Goal: Information Seeking & Learning: Find specific fact

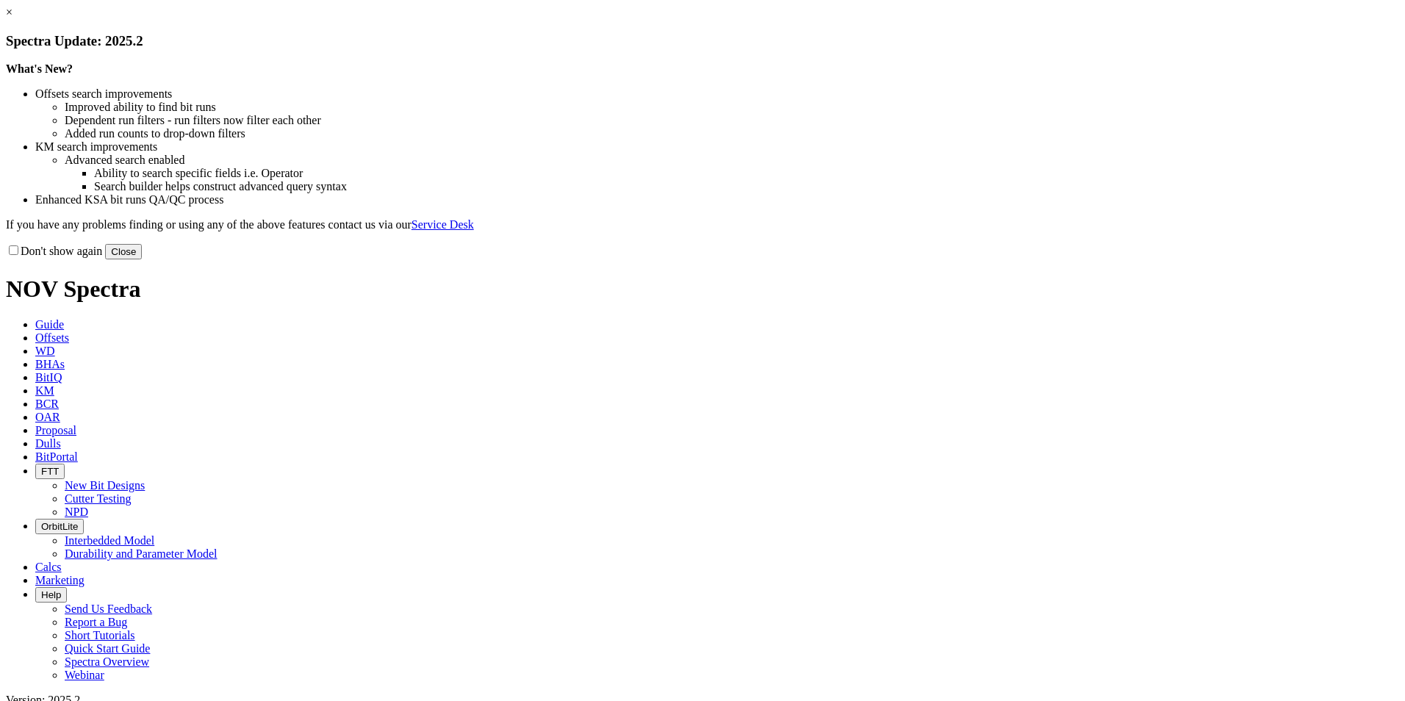
click at [142, 259] on button "Close" at bounding box center [123, 251] width 37 height 15
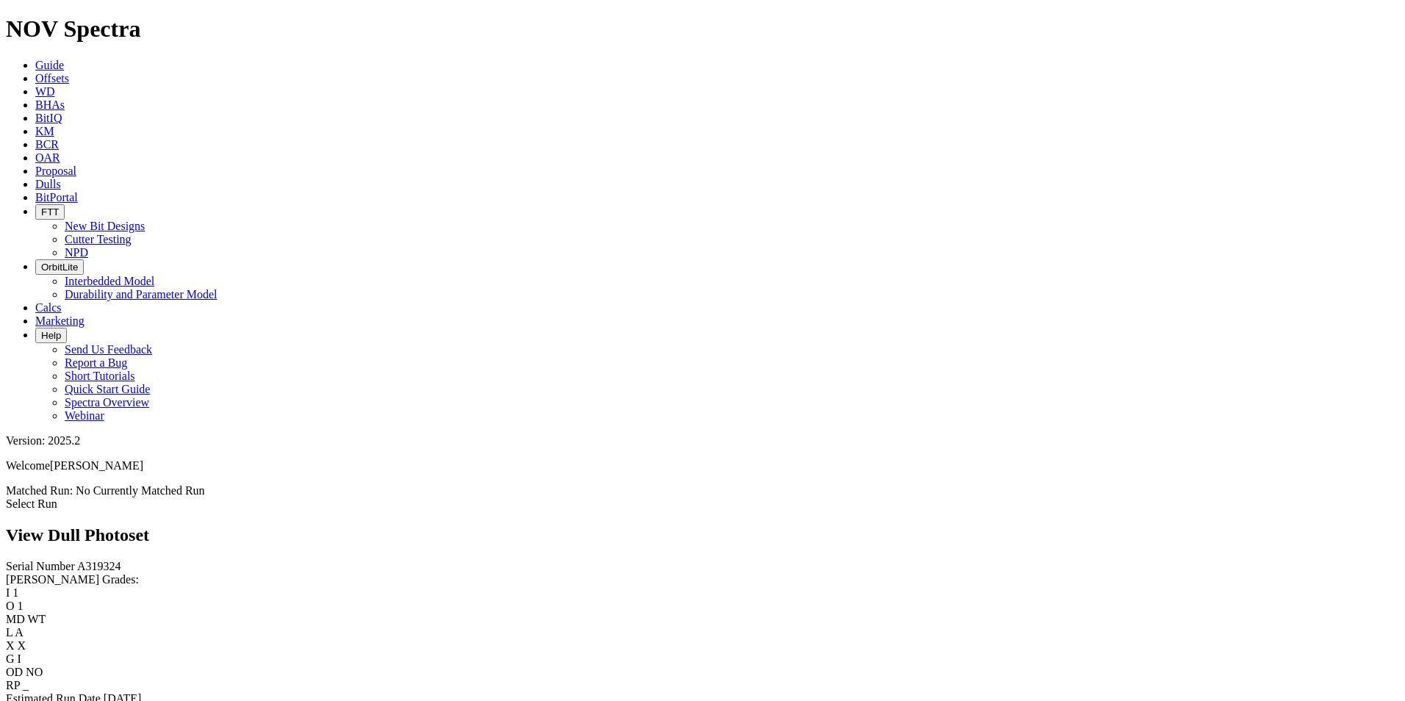
click at [57, 497] on link "Select Run" at bounding box center [31, 503] width 51 height 12
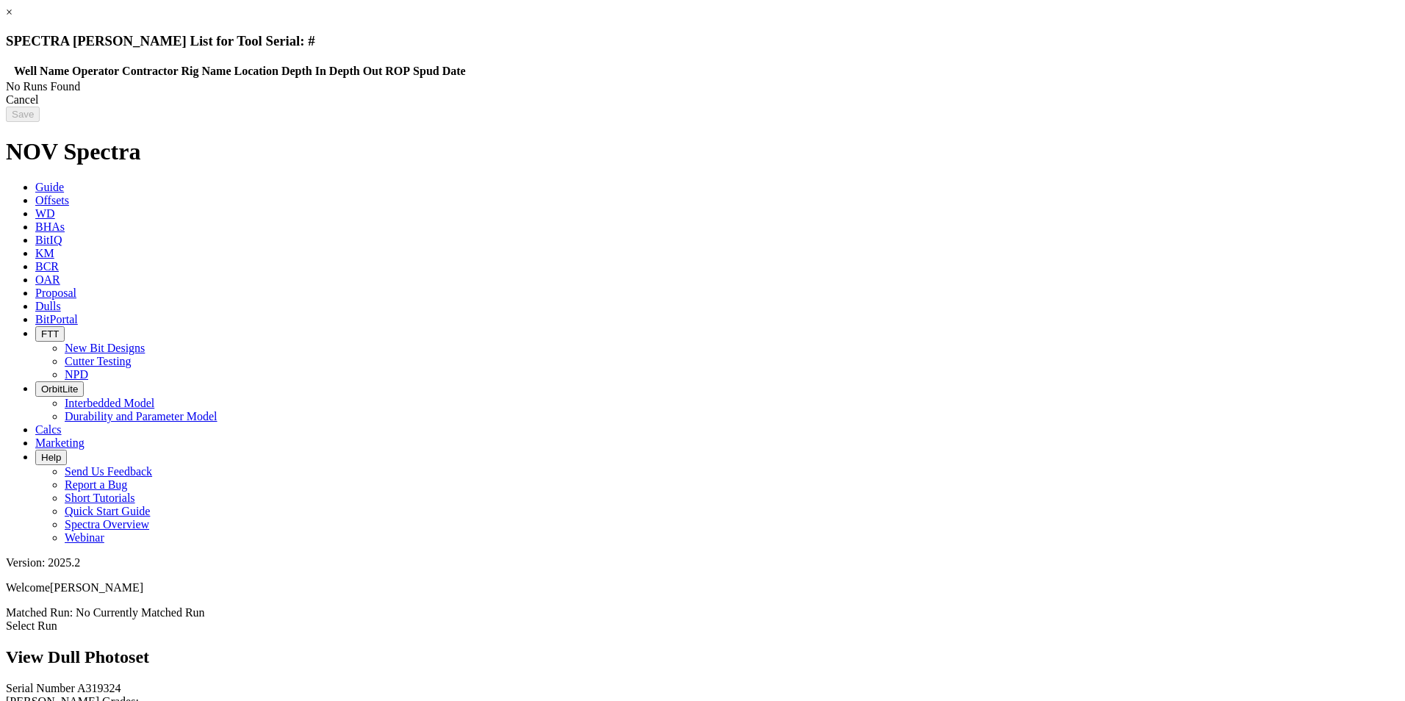
click at [1114, 107] on div "Cancel" at bounding box center [702, 99] width 1393 height 13
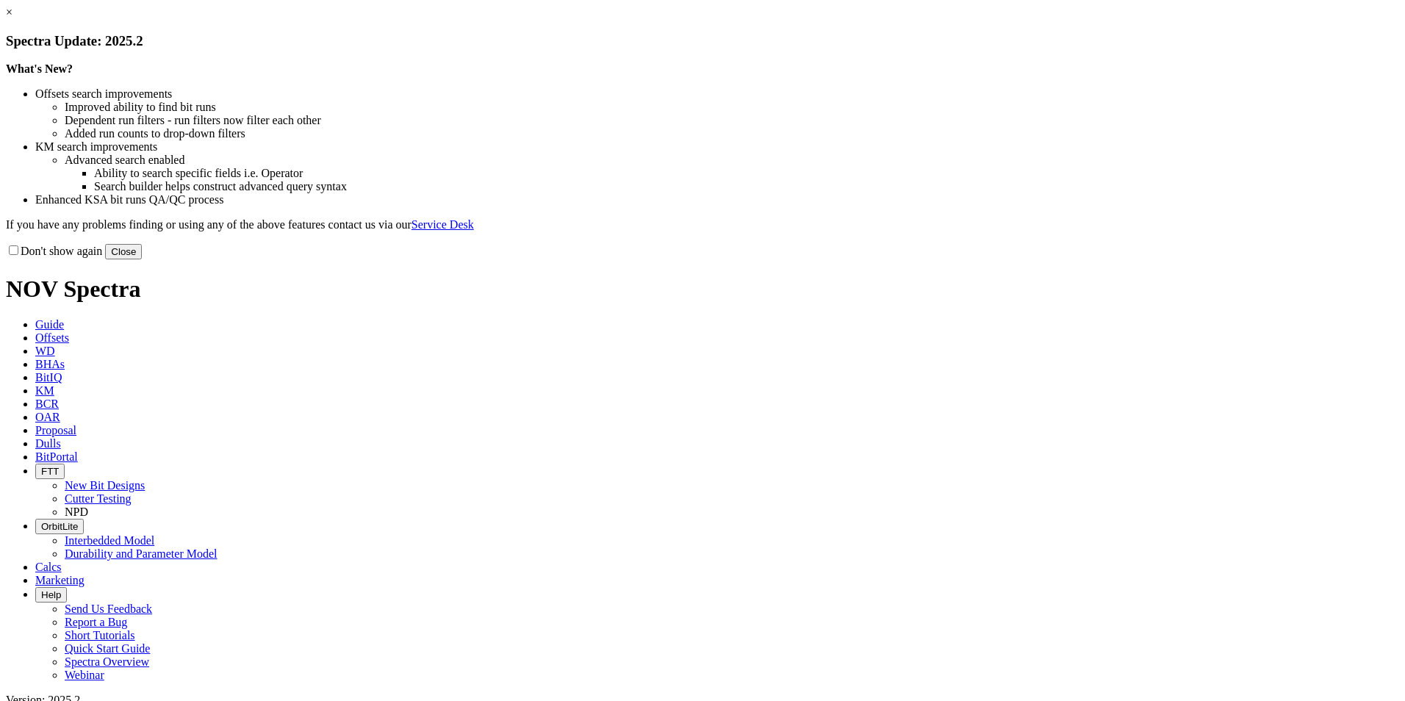
click at [142, 259] on button "Close" at bounding box center [123, 251] width 37 height 15
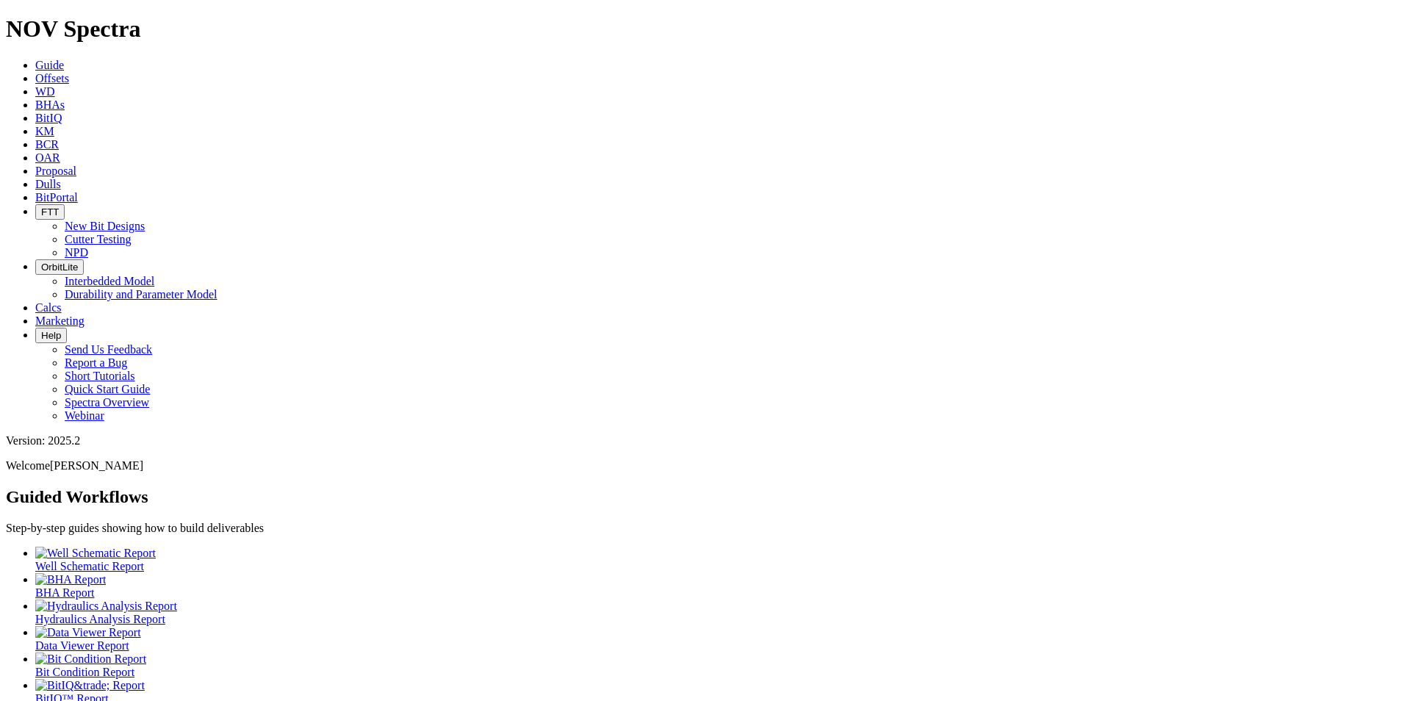
click at [35, 72] on icon at bounding box center [35, 78] width 0 height 12
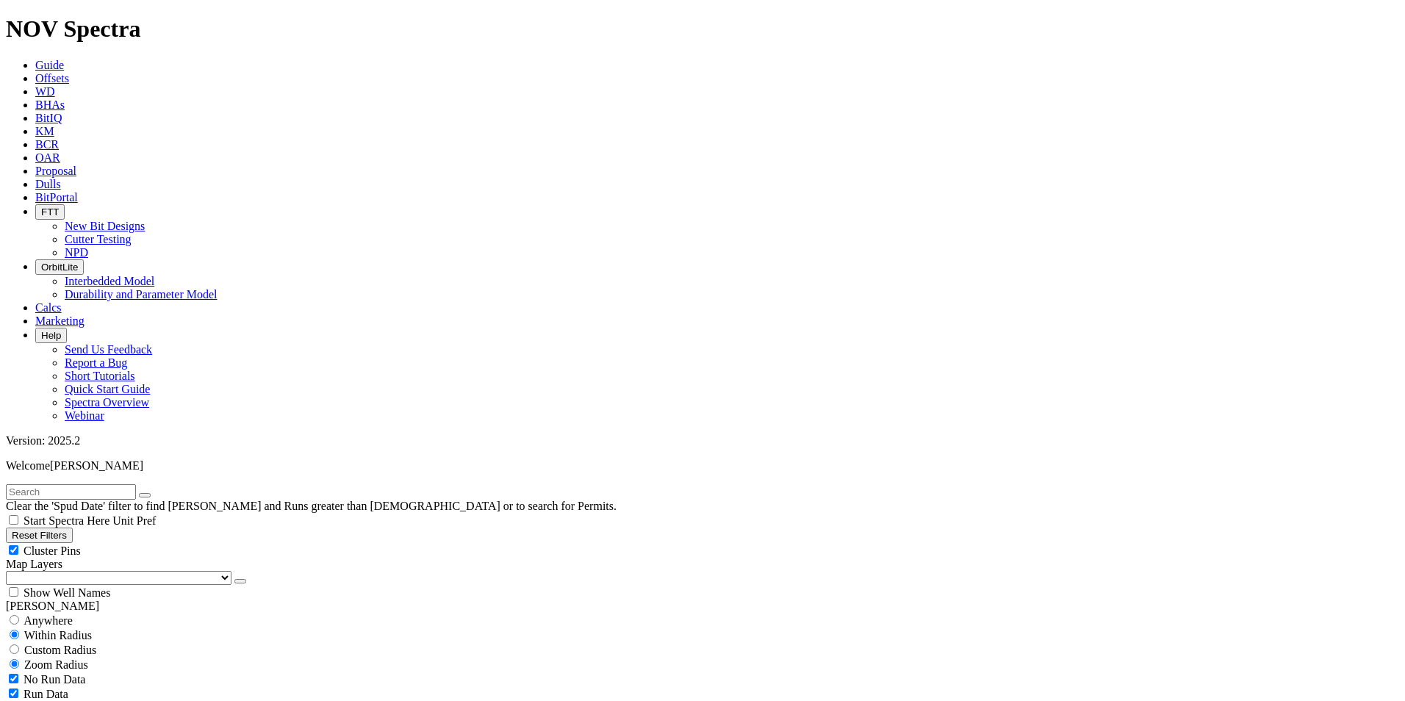
click at [136, 484] on input "text" at bounding box center [71, 491] width 130 height 15
type input "WEYMAN-WOODY 22F 6H"
click at [19, 615] on input "radio" at bounding box center [15, 620] width 10 height 10
radio input "true"
radio input "false"
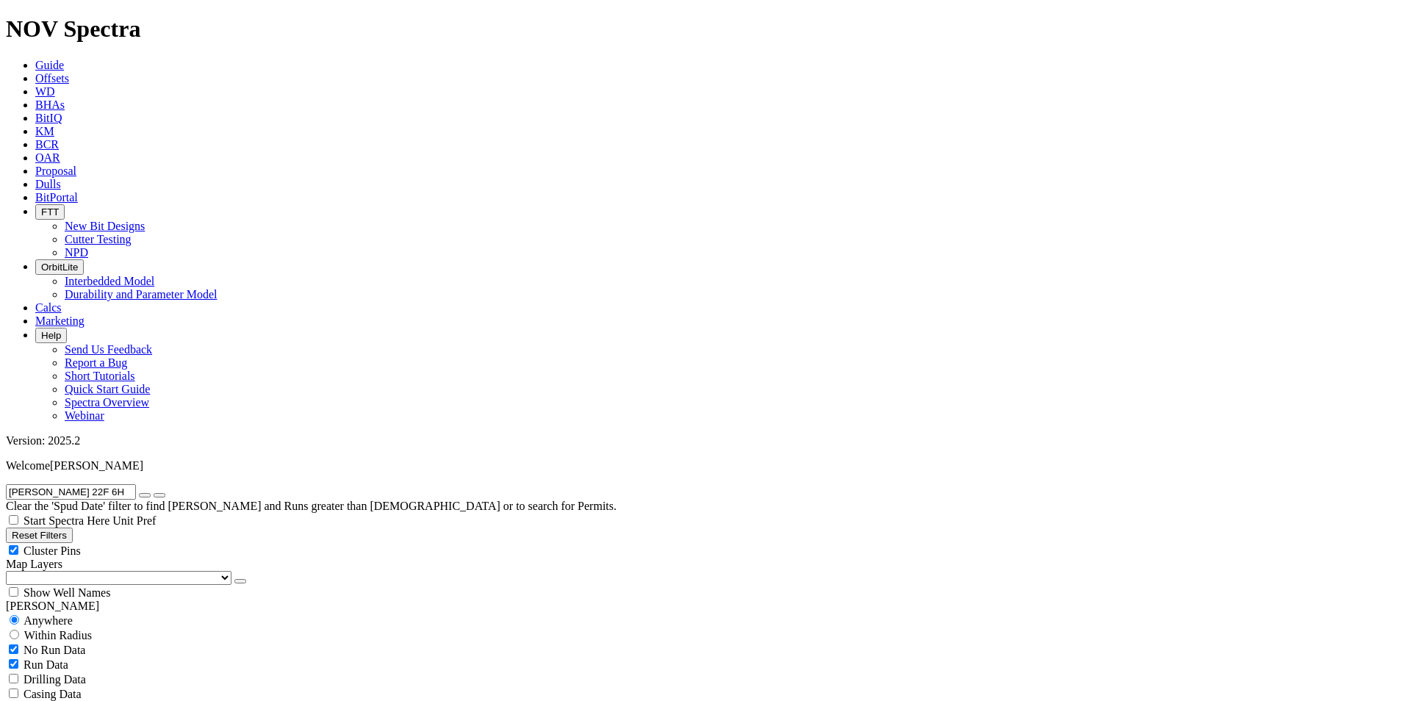
scroll to position [365, 0]
click at [22, 571] on select "US Counties Alberta, CA Townships British Columbia, CA Townships British Columb…" at bounding box center [119, 578] width 226 height 14
radio input "false"
radio input "true"
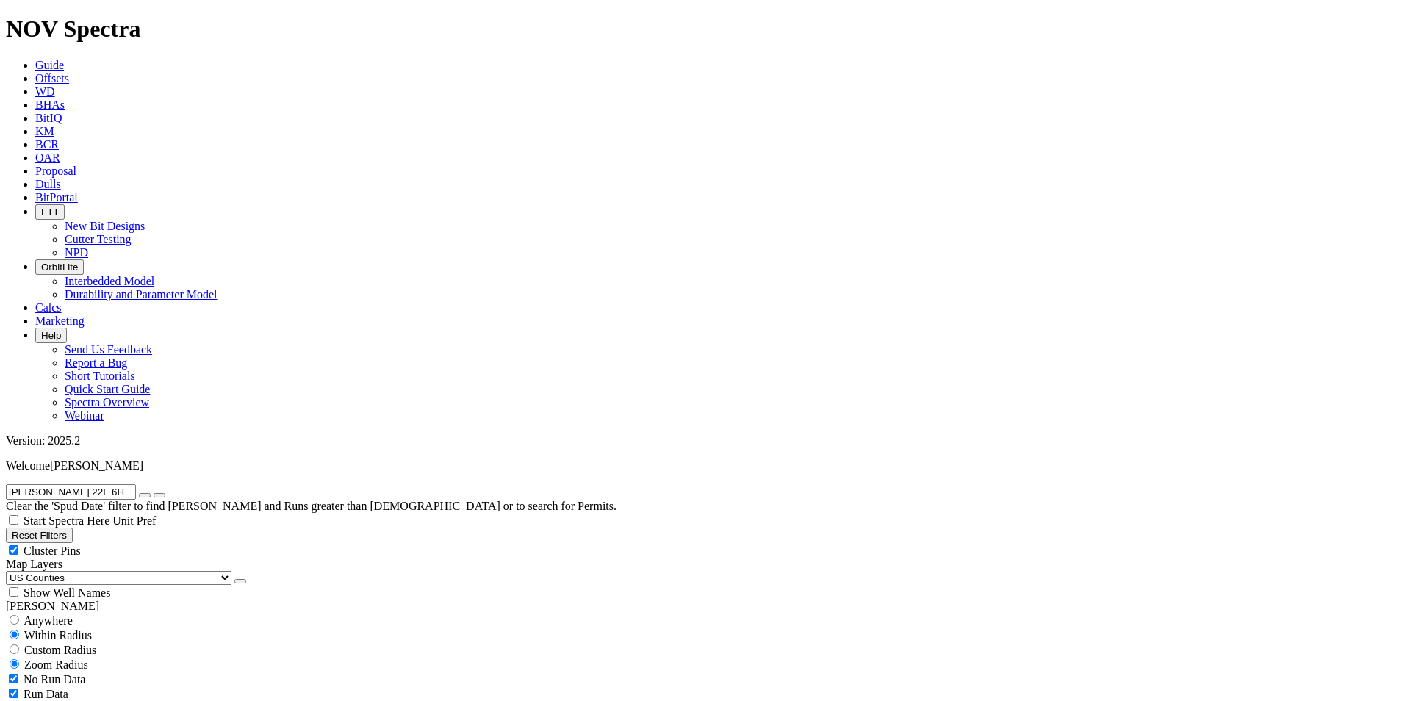
click at [11, 571] on select "US Counties Alberta, CA Townships British Columbia, CA Townships British Columb…" at bounding box center [119, 578] width 226 height 14
click at [145, 585] on div "Show Well Names" at bounding box center [702, 592] width 1393 height 15
checkbox input "true"
click at [19, 615] on input "radio" at bounding box center [15, 620] width 10 height 10
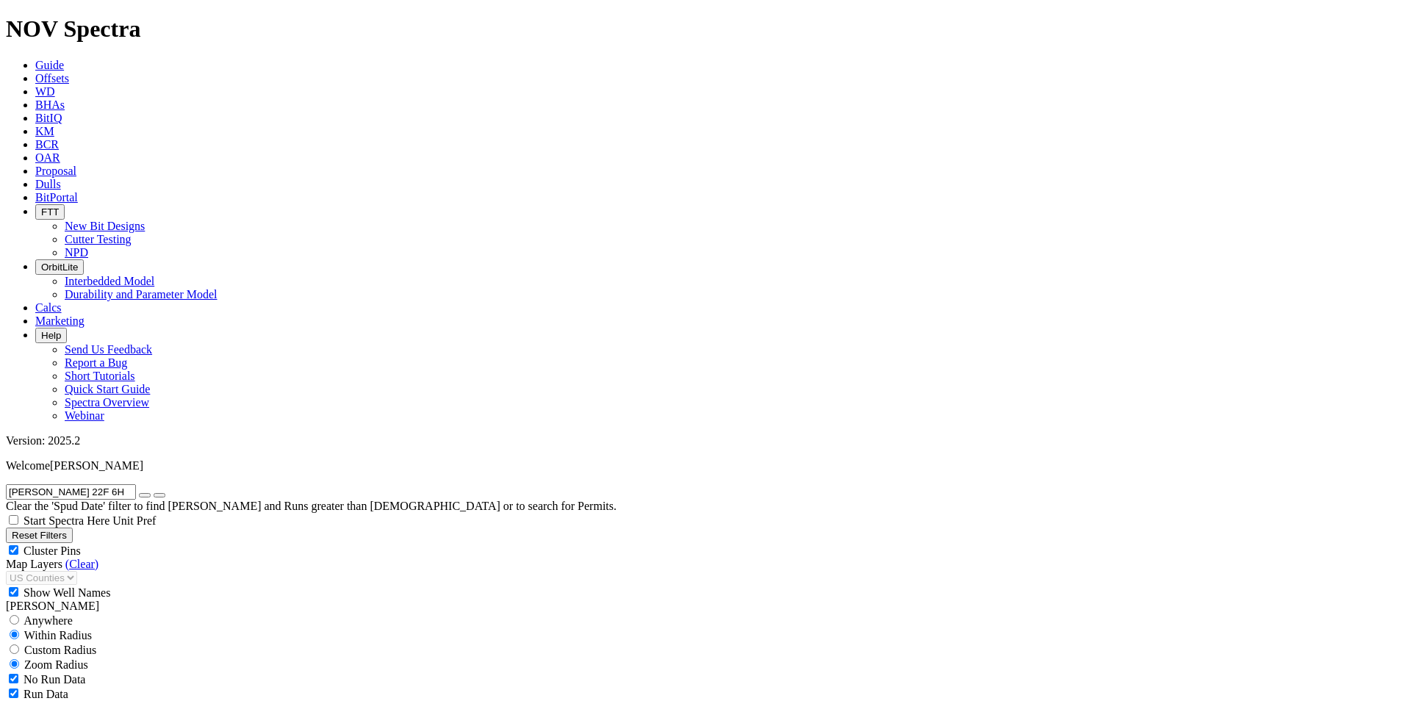
radio input "true"
click at [19, 630] on input "radio" at bounding box center [15, 635] width 10 height 10
radio input "true"
radio input "false"
click at [76, 644] on span "Custom Radius" at bounding box center [60, 650] width 72 height 12
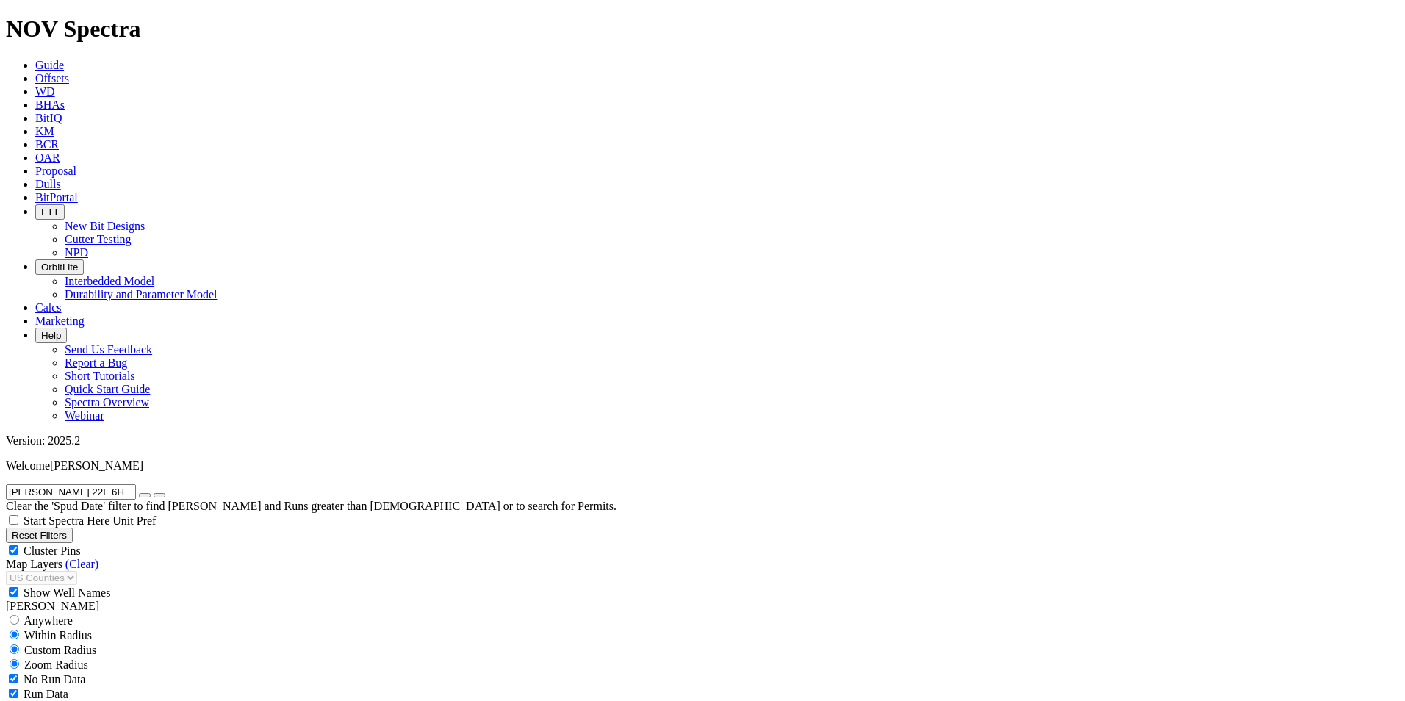
radio input "true"
radio input "false"
click at [109, 672] on input "number" at bounding box center [71, 679] width 130 height 15
type input "5"
click at [40, 687] on button "Miles" at bounding box center [23, 694] width 35 height 15
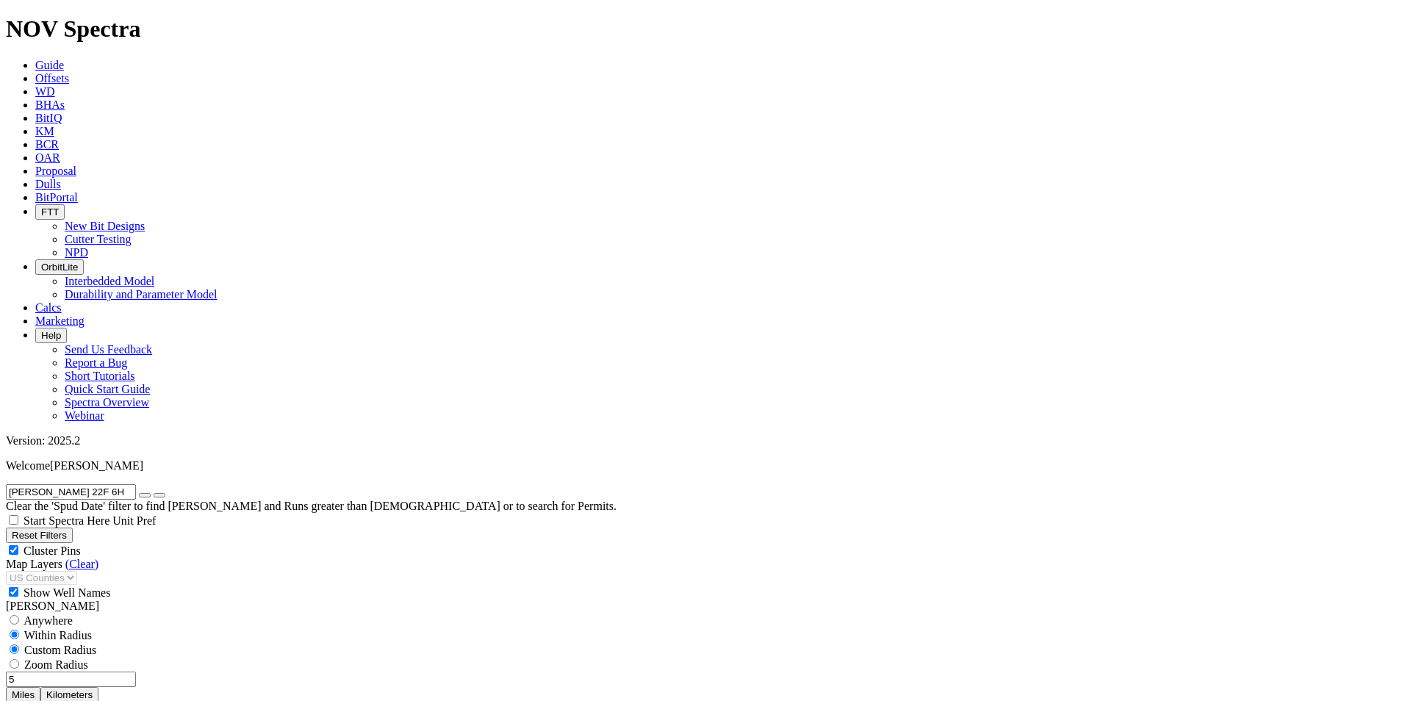
scroll to position [293, 0]
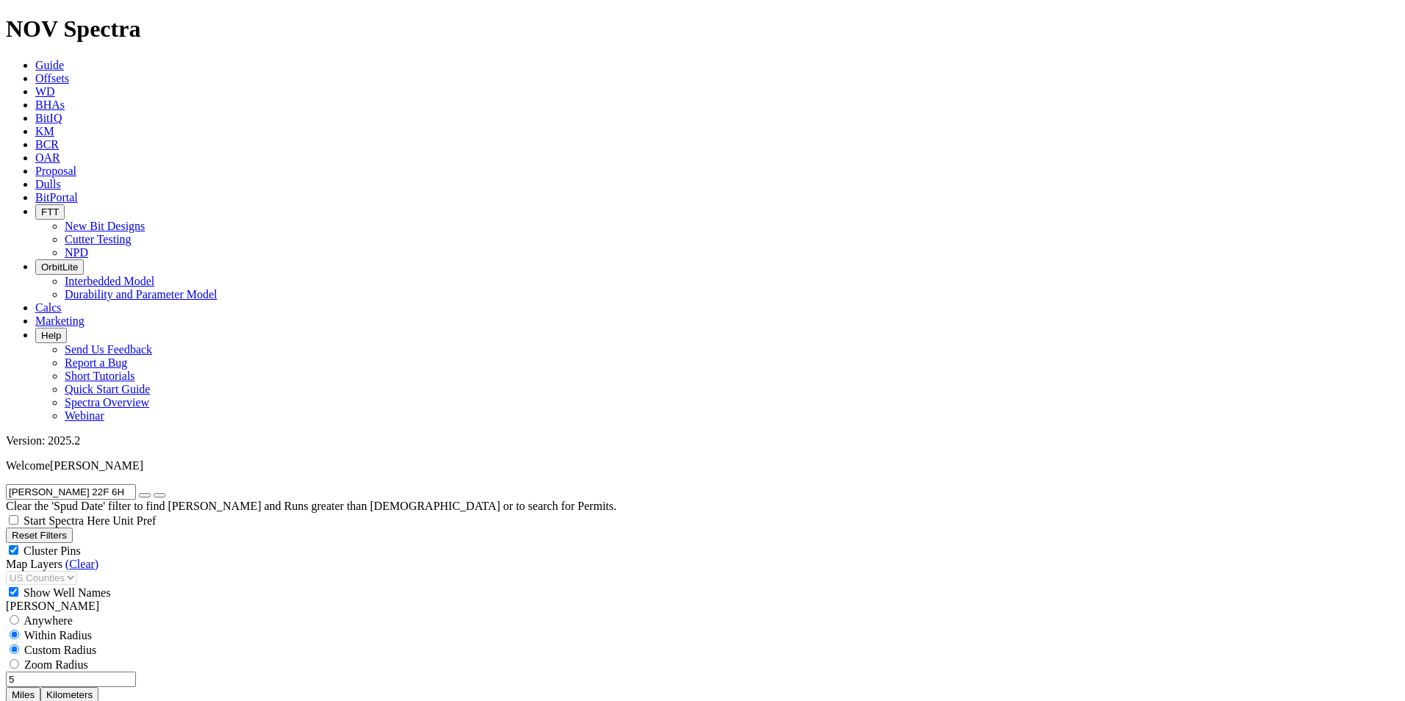
click at [47, 613] on div "Anywhere" at bounding box center [702, 620] width 1393 height 15
radio input "true"
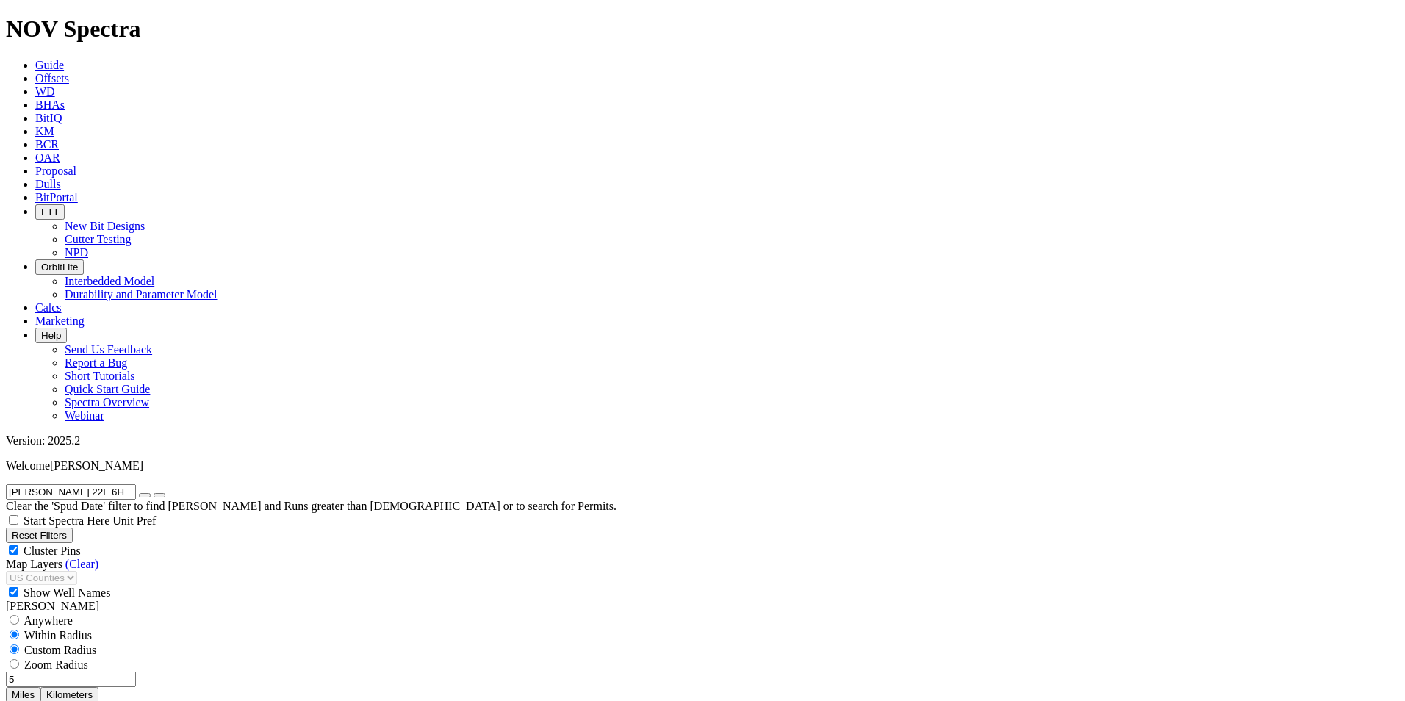
radio input "false"
radio input "true"
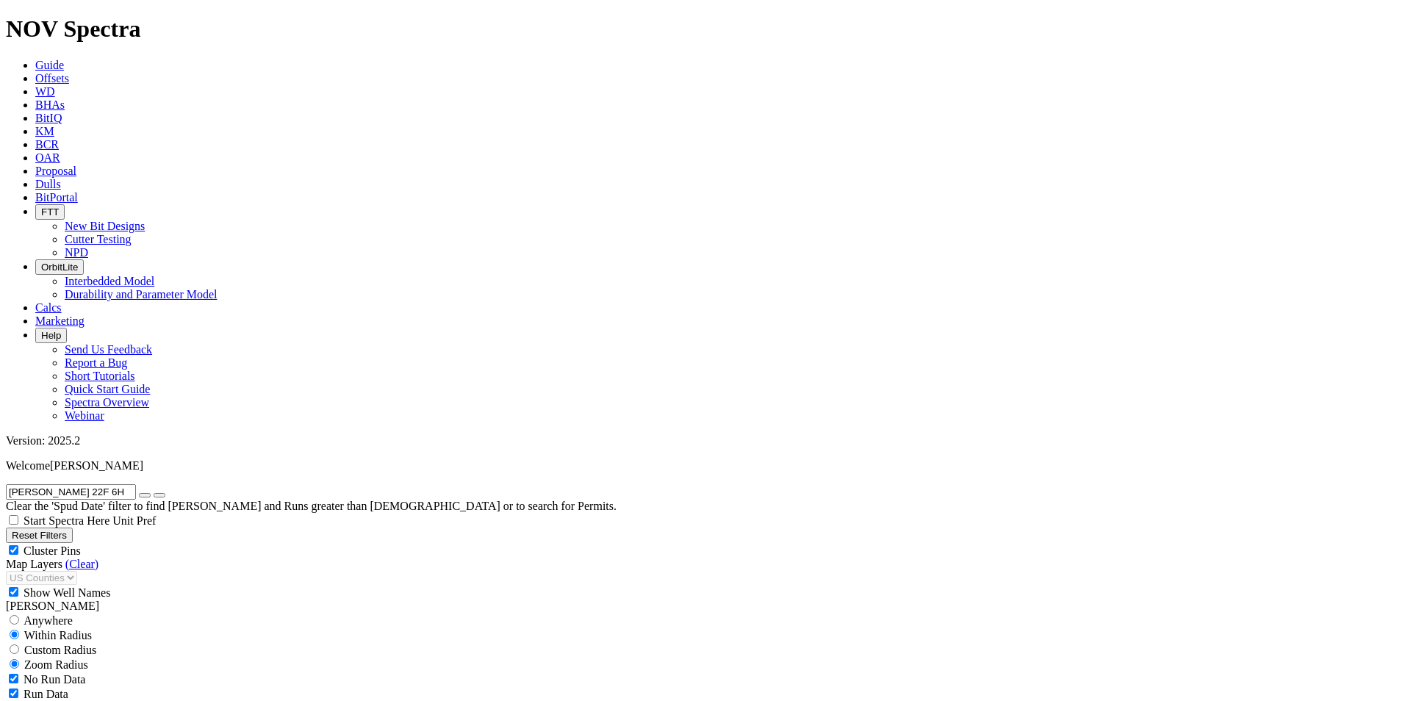
click at [75, 484] on input "WEYMAN-WOODY 22F 6H" at bounding box center [71, 491] width 130 height 15
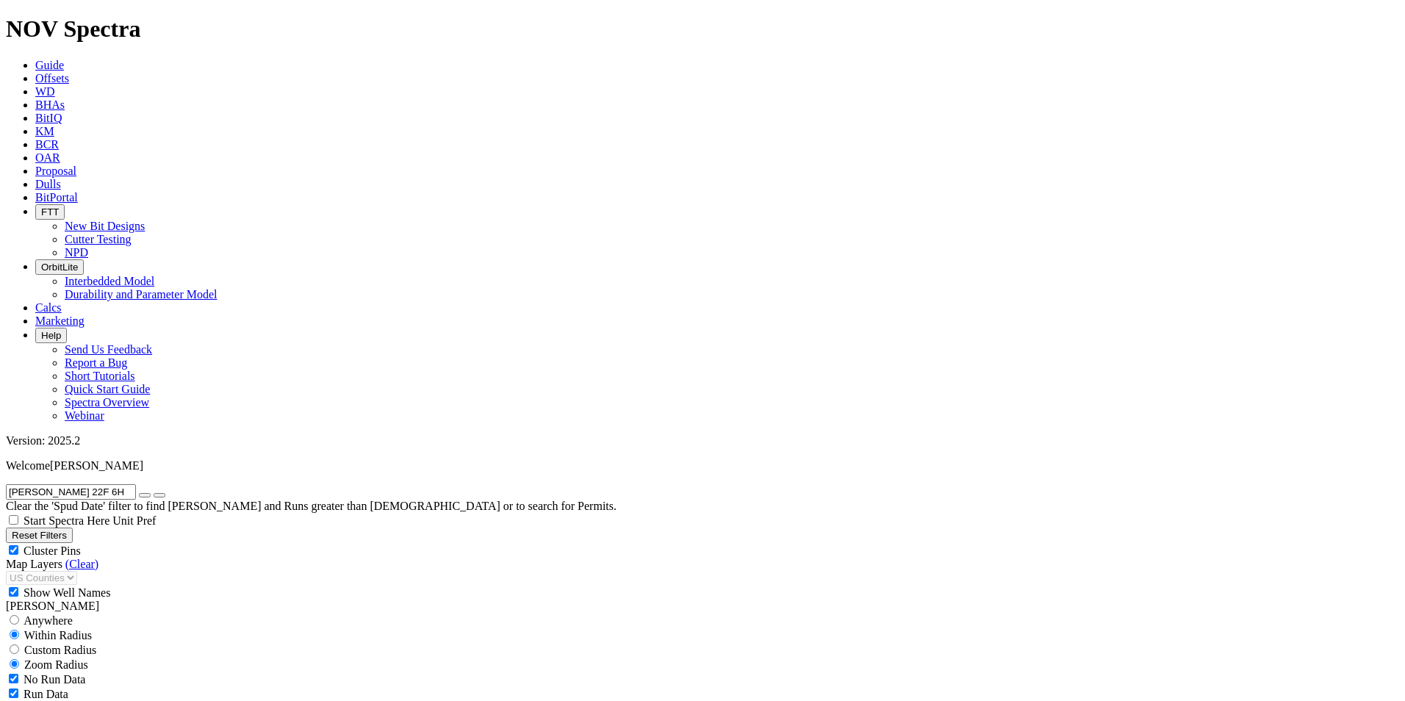
paste input "SERPIENTE 35-26 FED COM 4"
type input "SERPIENTE 35-26 FED COM 4H"
click at [29, 613] on div "Anywhere" at bounding box center [702, 620] width 1393 height 15
radio input "true"
radio input "false"
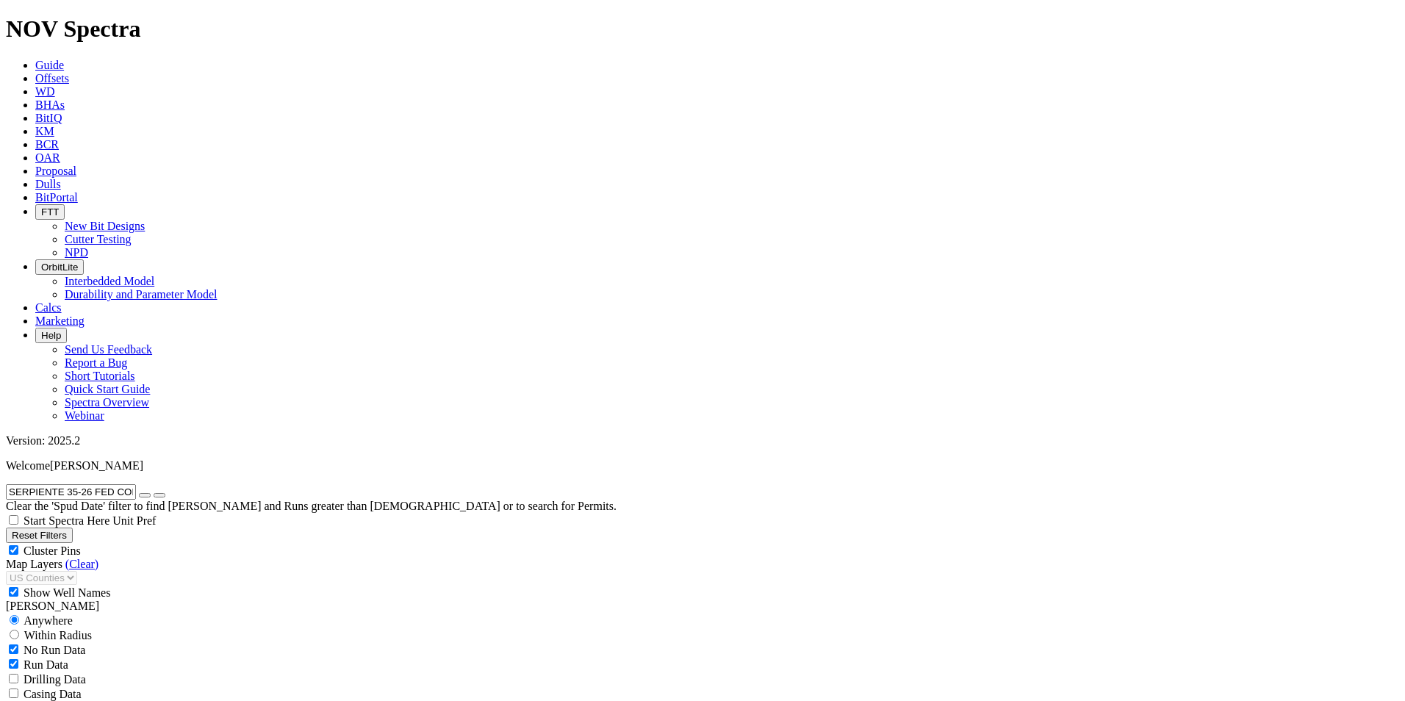
click at [57, 484] on input "SERPIENTE 35-26 FED COM 4H" at bounding box center [71, 491] width 130 height 15
click at [70, 528] on button "Reset Filters" at bounding box center [39, 535] width 67 height 15
radio input "false"
radio input "true"
click at [96, 484] on input "text" at bounding box center [71, 491] width 130 height 15
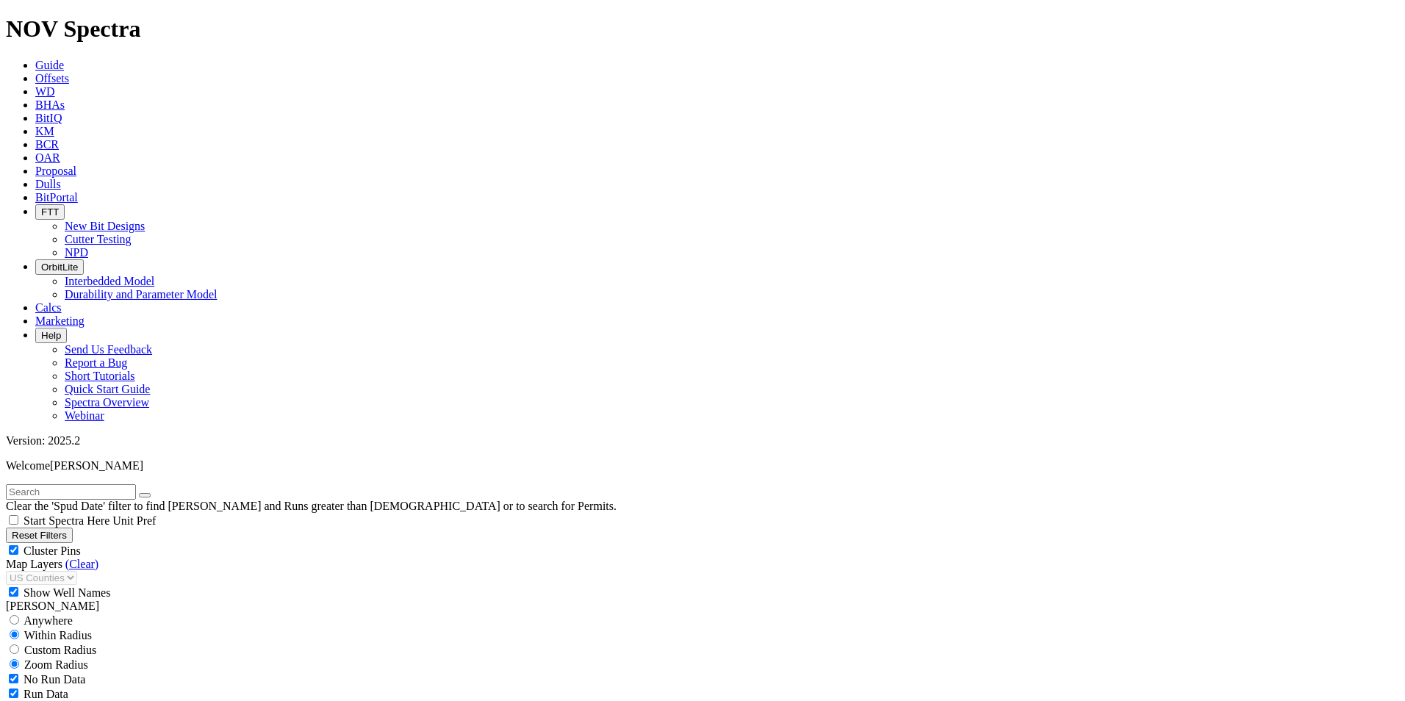
paste input "SERPIENTE 35-26 FED COM 4H"
type input "SERPIENTE 35-26 FED COM 4H"
click at [19, 615] on input "radio" at bounding box center [15, 620] width 10 height 10
radio input "true"
radio input "false"
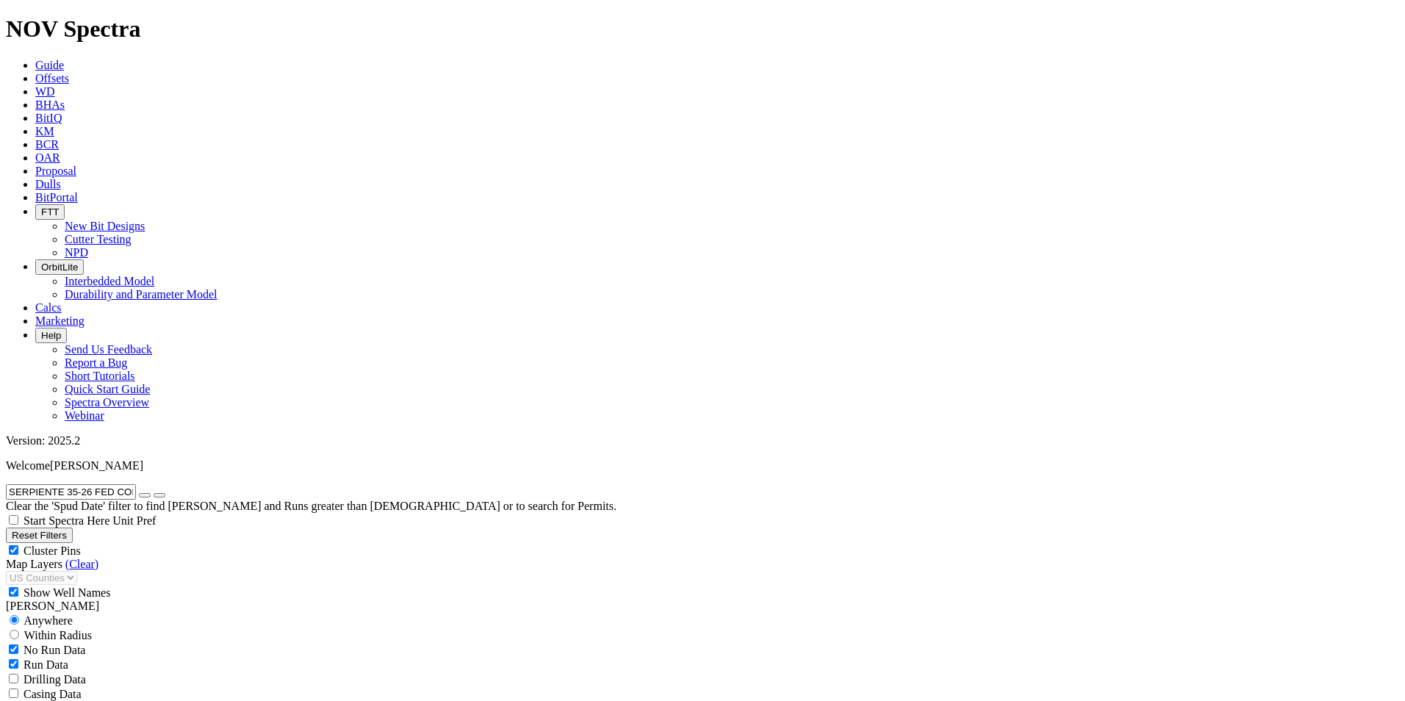
drag, startPoint x: 161, startPoint y: 61, endPoint x: 165, endPoint y: 96, distance: 35.5
click at [136, 484] on input "SERPIENTE 35-26 FED COM 4H" at bounding box center [71, 491] width 130 height 15
type input "SERPIENTE 35-26"
